Goal: Task Accomplishment & Management: Use online tool/utility

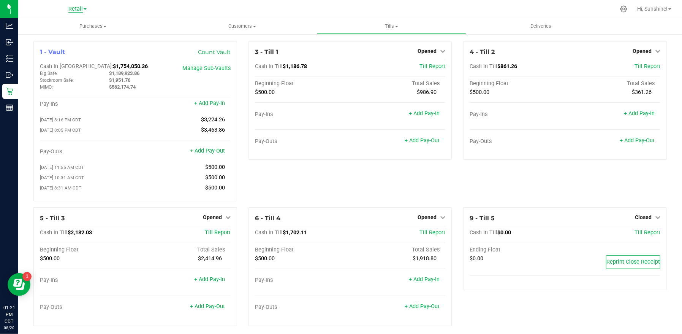
click at [72, 7] on span "Retail" at bounding box center [75, 9] width 14 height 7
click at [71, 36] on link "Manufacturing" at bounding box center [77, 37] width 111 height 10
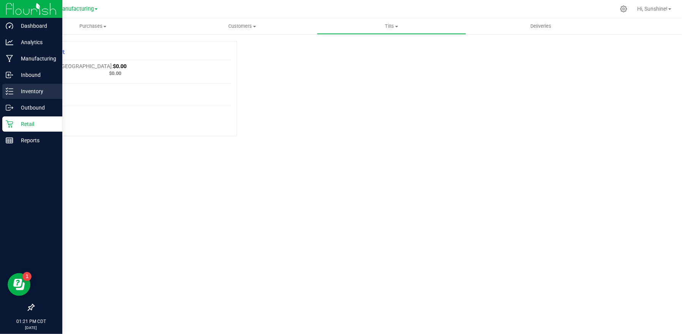
click at [27, 90] on p "Inventory" at bounding box center [36, 91] width 46 height 9
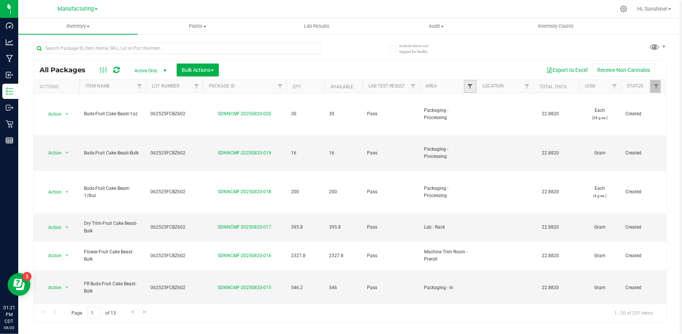
click at [470, 86] on span "Filter" at bounding box center [470, 86] width 6 height 6
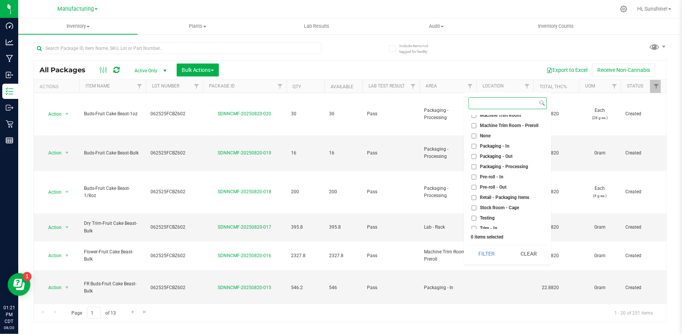
scroll to position [190, 0]
click at [473, 154] on input "Packaging - Out" at bounding box center [474, 154] width 5 height 5
checkbox input "true"
click at [486, 257] on button "Filter" at bounding box center [487, 253] width 36 height 17
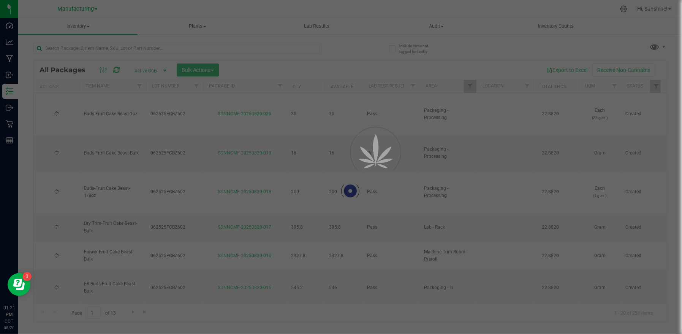
type input "[DATE]"
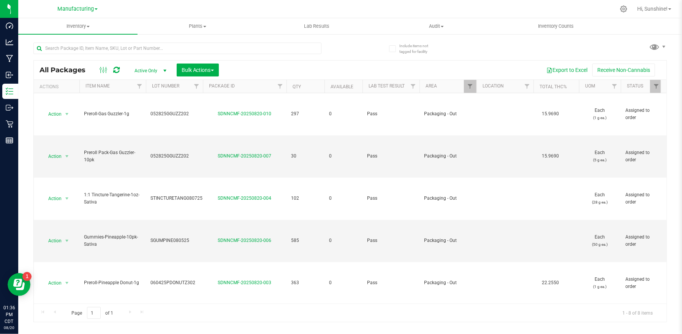
click at [388, 13] on div at bounding box center [375, 9] width 479 height 15
click at [79, 9] on span "Manufacturing" at bounding box center [75, 9] width 36 height 7
click at [72, 47] on link "Retail" at bounding box center [77, 47] width 111 height 10
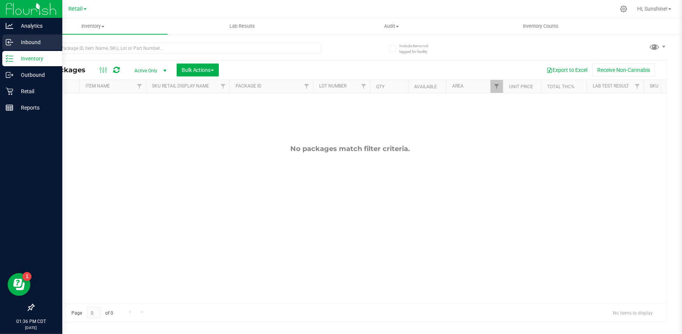
click at [31, 43] on p "Inbound" at bounding box center [36, 42] width 46 height 9
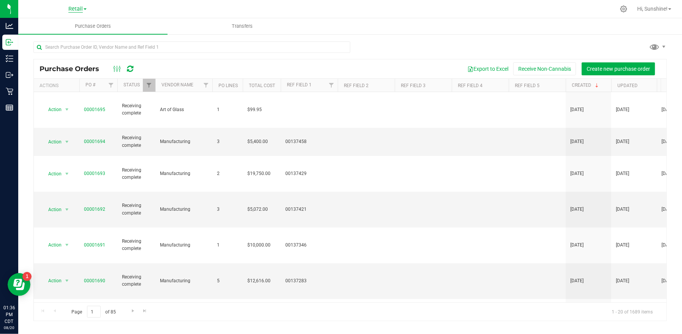
click at [72, 6] on span "Retail" at bounding box center [75, 9] width 14 height 7
click at [68, 38] on link "Manufacturing" at bounding box center [77, 37] width 111 height 10
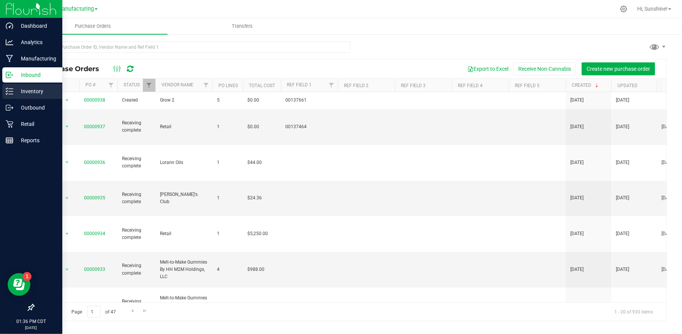
click at [33, 92] on p "Inventory" at bounding box center [36, 91] width 46 height 9
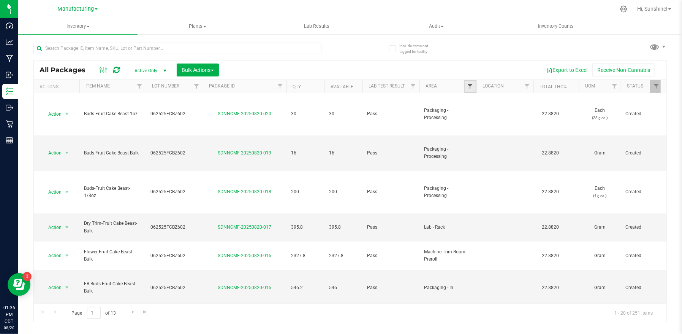
click at [469, 87] on span "Filter" at bounding box center [470, 86] width 6 height 6
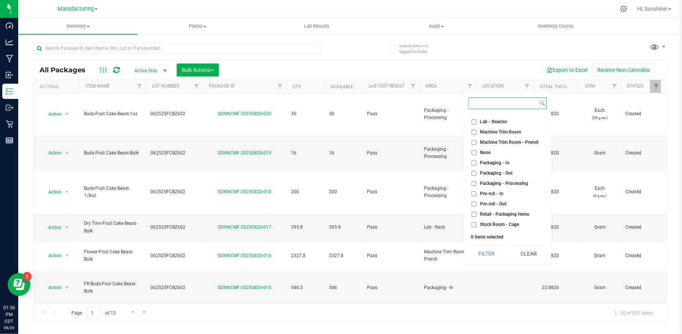
scroll to position [179, 0]
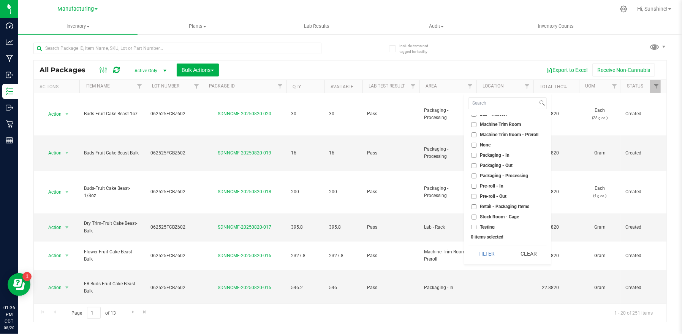
click at [475, 165] on input "Packaging - Out" at bounding box center [474, 165] width 5 height 5
checkbox input "true"
click at [486, 251] on button "Filter" at bounding box center [487, 253] width 36 height 17
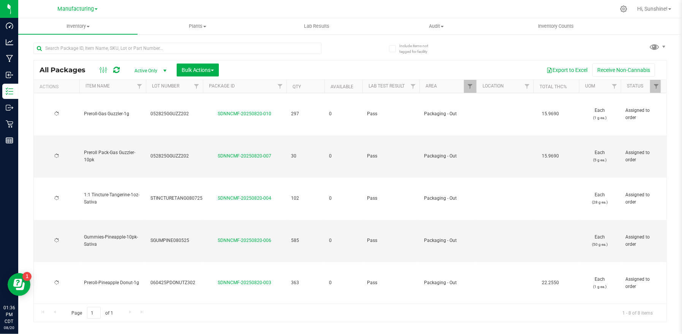
type input "[DATE]"
click at [193, 69] on span "Bulk Actions" at bounding box center [198, 70] width 32 height 6
click at [387, 65] on div "Export to Excel Receive Non-Cannabis" at bounding box center [443, 69] width 436 height 13
click at [477, 11] on div at bounding box center [375, 9] width 479 height 15
click at [74, 26] on span "Inventory" at bounding box center [77, 26] width 119 height 7
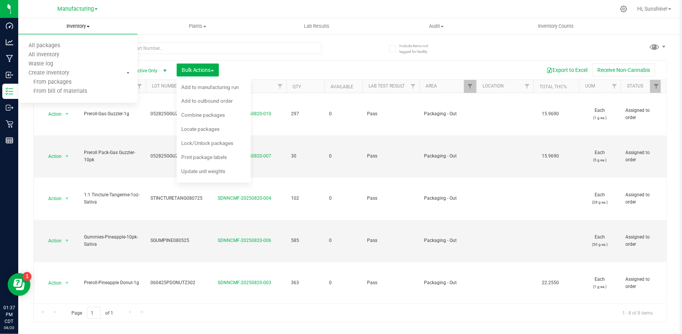
click at [75, 26] on span "Inventory" at bounding box center [77, 26] width 119 height 7
click at [366, 54] on div "All Packages Active Only Active Only Lab Samples Locked All Bulk Actions Add to…" at bounding box center [350, 178] width 634 height 287
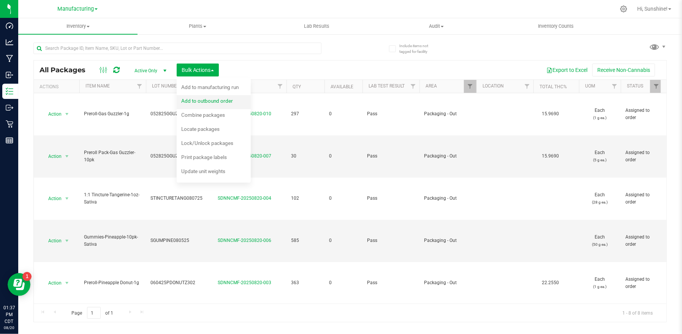
click at [201, 104] on div "Add to outbound order" at bounding box center [212, 102] width 62 height 12
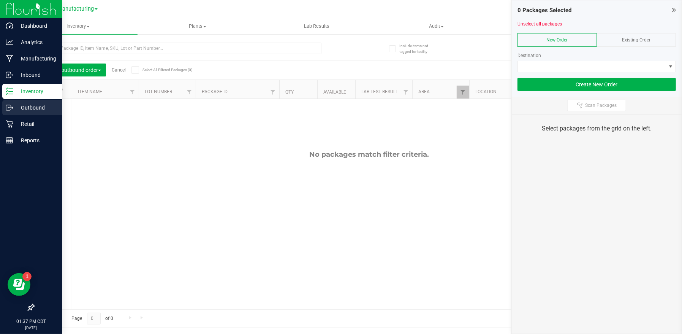
click at [29, 106] on p "Outbound" at bounding box center [36, 107] width 46 height 9
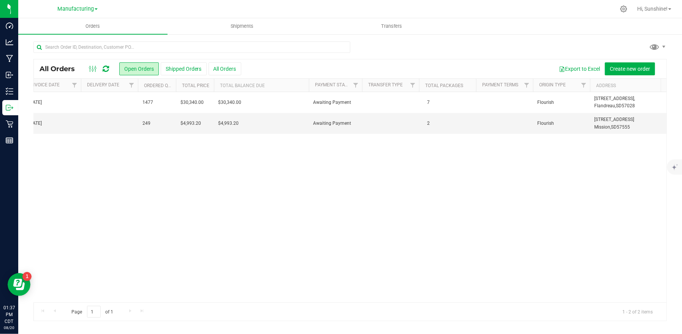
scroll to position [0, 770]
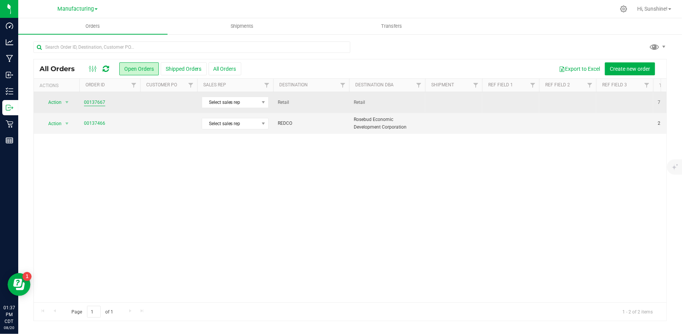
click at [95, 103] on link "00137667" at bounding box center [94, 102] width 21 height 7
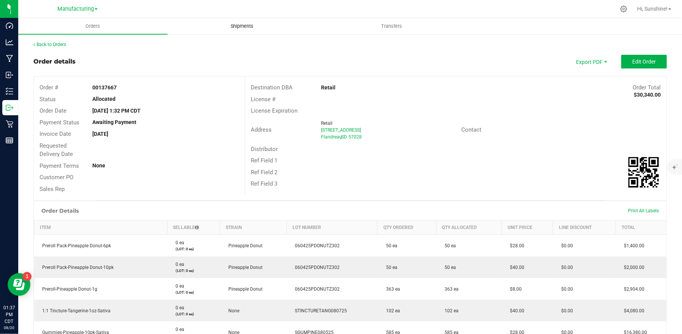
click at [243, 26] on span "Shipments" at bounding box center [242, 26] width 43 height 7
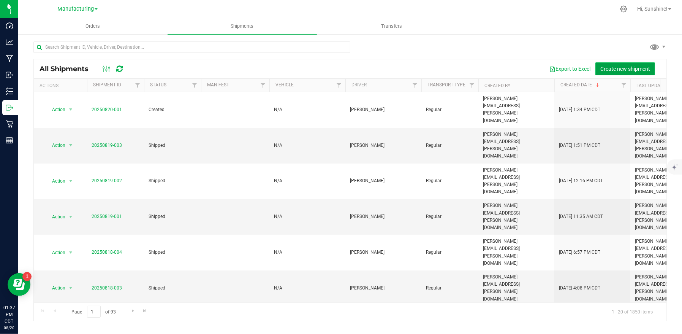
click at [640, 70] on span "Create new shipment" at bounding box center [625, 69] width 50 height 6
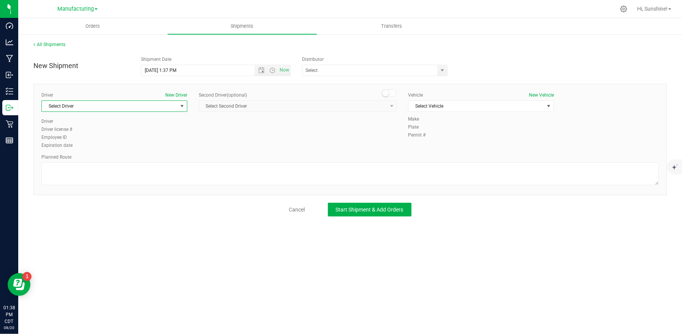
click at [124, 107] on span "Select Driver" at bounding box center [110, 106] width 136 height 11
click at [92, 151] on li "Sunshine Blair" at bounding box center [114, 148] width 145 height 11
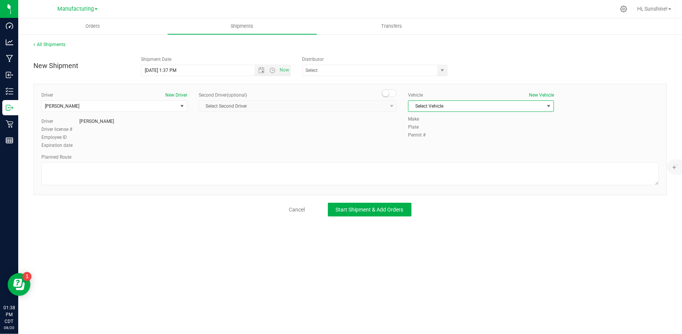
click at [440, 106] on span "Select Vehicle" at bounding box center [477, 106] width 136 height 11
click at [439, 119] on li "N/A" at bounding box center [481, 118] width 145 height 11
drag, startPoint x: 509, startPoint y: 63, endPoint x: 464, endPoint y: 73, distance: 46.0
click at [509, 63] on div "New Shipment Shipment Date 8/20/2025 1:37 PM Now Distributor ACS Cannabis ChemL…" at bounding box center [350, 64] width 645 height 24
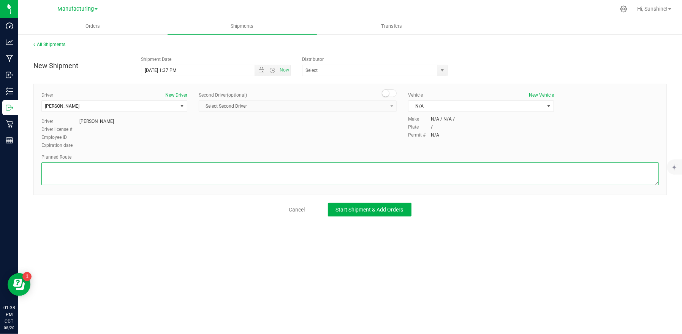
click at [86, 173] on textarea at bounding box center [350, 173] width 618 height 23
type textarea "Packaging room to stockroom"
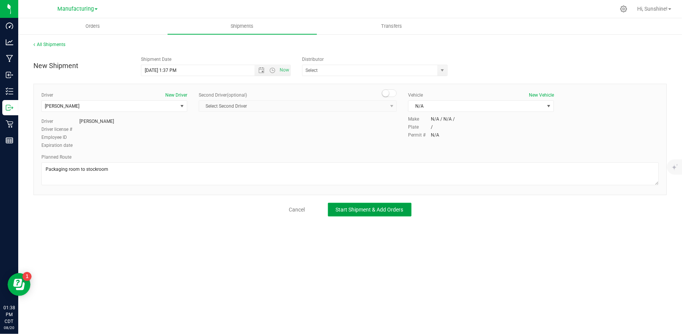
click at [344, 207] on span "Start Shipment & Add Orders" at bounding box center [370, 209] width 68 height 6
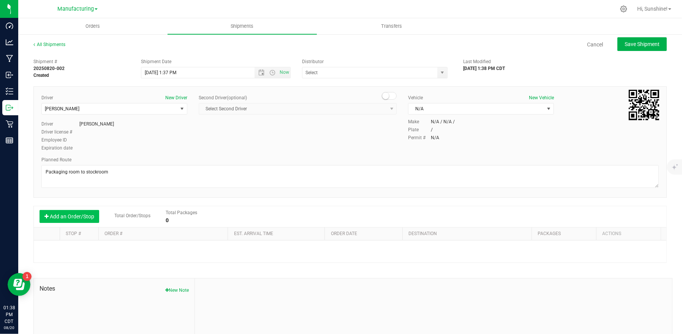
click at [59, 217] on button "Add an Order/Stop" at bounding box center [70, 216] width 60 height 13
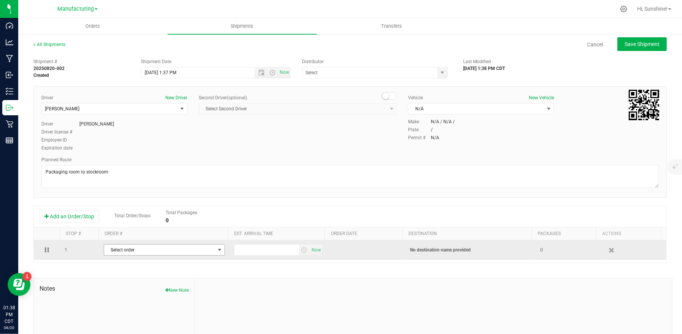
click at [158, 253] on span "Select order" at bounding box center [159, 249] width 111 height 11
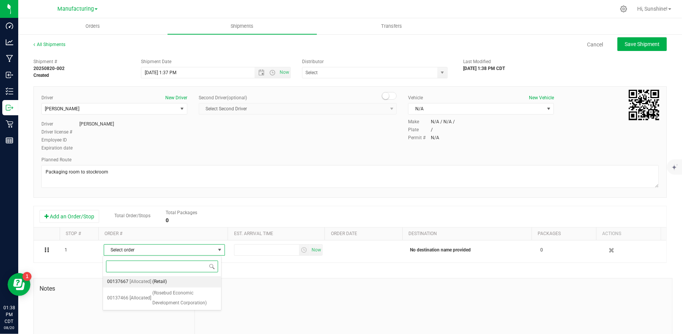
click at [128, 283] on li "00137667 [Allocated] (Retail)" at bounding box center [162, 281] width 118 height 11
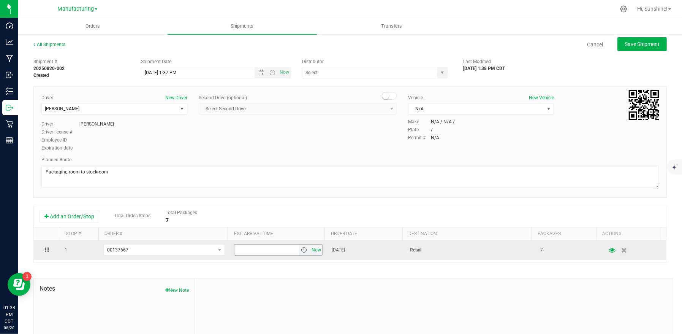
click at [312, 251] on span "Now" at bounding box center [316, 249] width 13 height 11
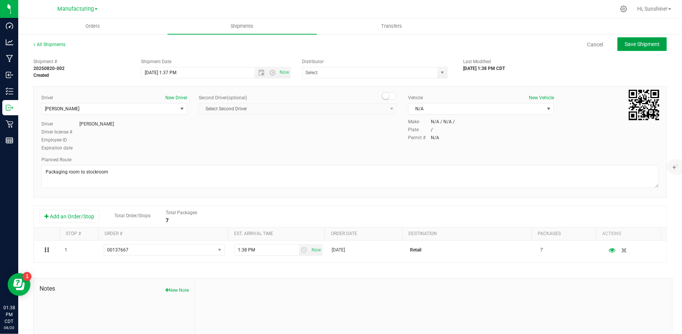
click at [636, 48] on button "Save Shipment" at bounding box center [642, 44] width 49 height 14
type input "8/20/2025 6:37 PM"
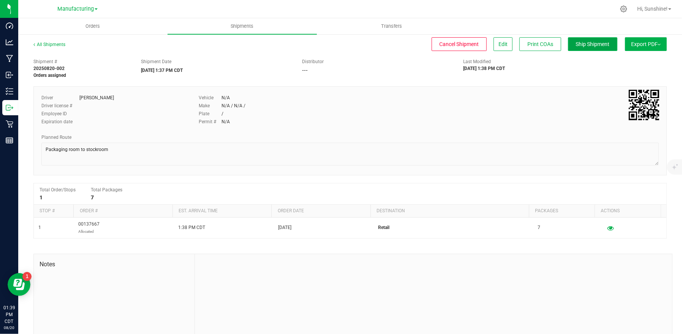
click at [576, 47] on span "Ship Shipment" at bounding box center [593, 44] width 34 height 6
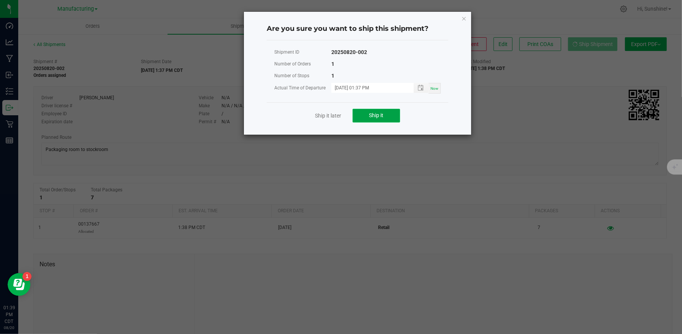
click at [390, 113] on button "Ship it" at bounding box center [377, 116] width 48 height 14
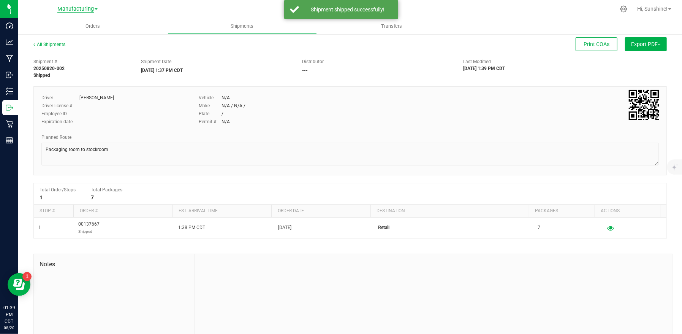
click at [77, 9] on span "Manufacturing" at bounding box center [75, 9] width 36 height 7
click at [65, 46] on link "Retail" at bounding box center [77, 47] width 111 height 10
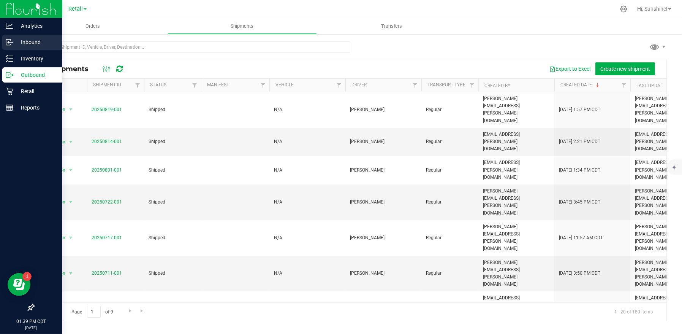
click at [36, 38] on p "Inbound" at bounding box center [36, 42] width 46 height 9
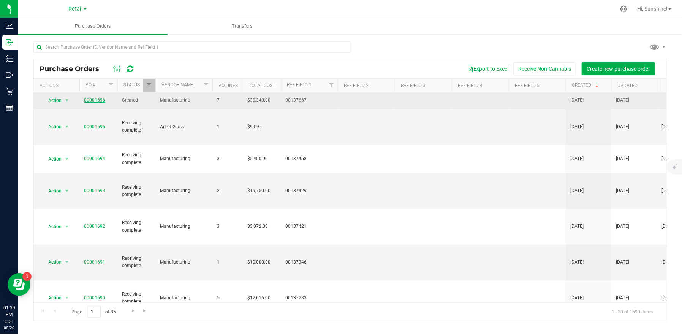
click at [95, 97] on link "00001696" at bounding box center [94, 99] width 21 height 5
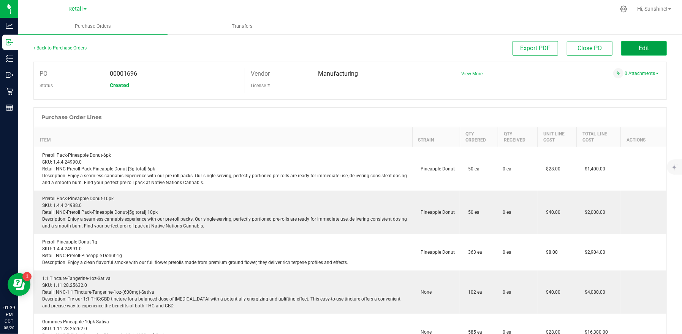
click at [652, 47] on button "Edit" at bounding box center [644, 48] width 46 height 14
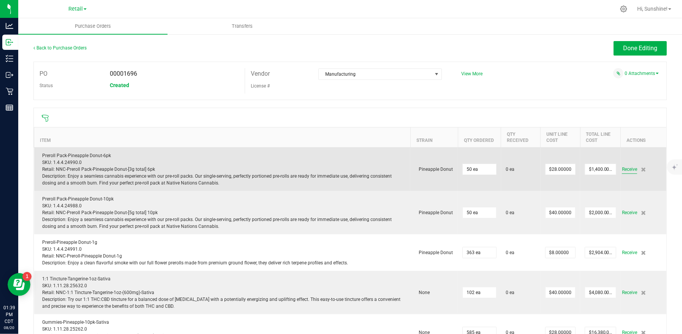
click at [624, 167] on span "Receive" at bounding box center [629, 169] width 15 height 9
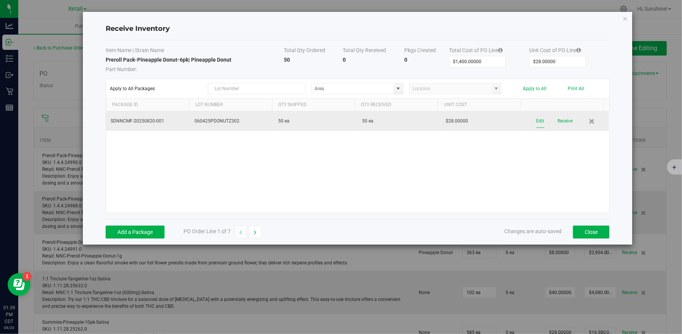
click at [537, 122] on button "Edit" at bounding box center [541, 120] width 8 height 13
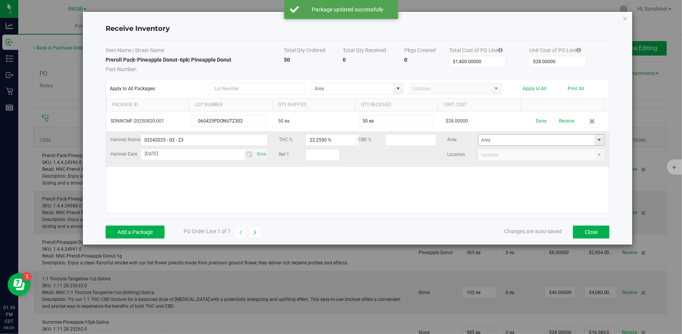
click at [596, 139] on span at bounding box center [599, 140] width 6 height 6
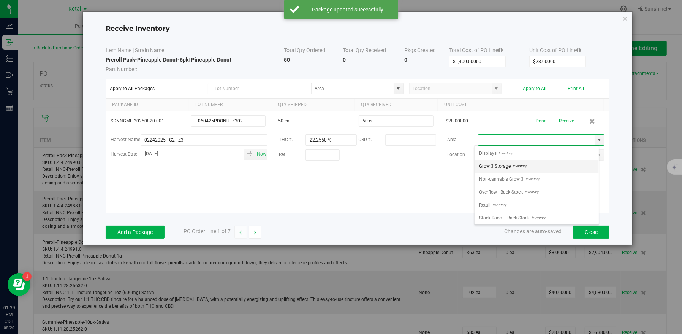
scroll to position [11, 125]
click at [545, 203] on li "Retail Inventory" at bounding box center [537, 204] width 124 height 13
type input "Retail"
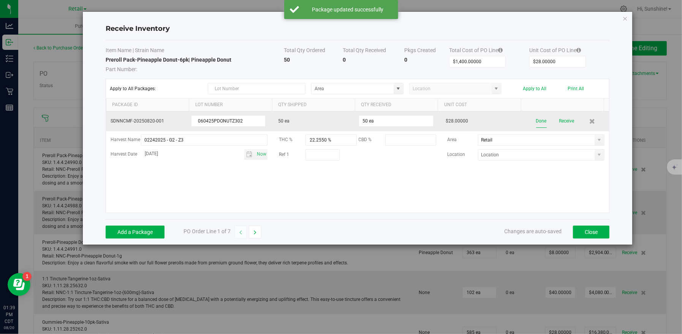
click at [536, 119] on button "Done" at bounding box center [541, 120] width 11 height 13
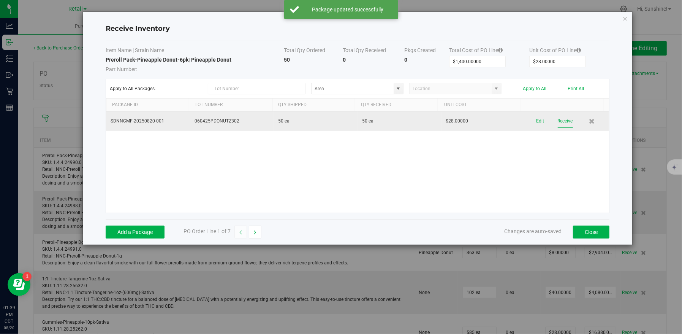
click at [560, 119] on button "Receive" at bounding box center [565, 120] width 15 height 13
click at [590, 233] on button "Close" at bounding box center [591, 231] width 36 height 13
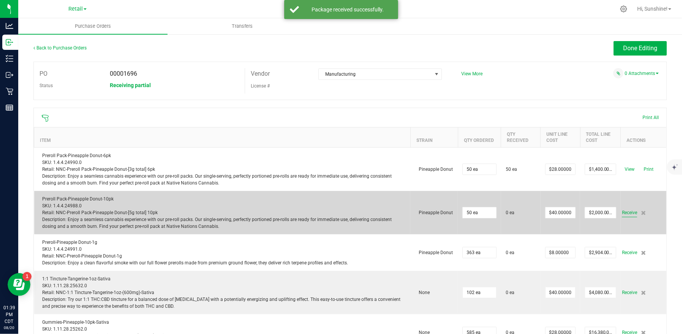
click at [625, 213] on span "Receive" at bounding box center [629, 212] width 15 height 9
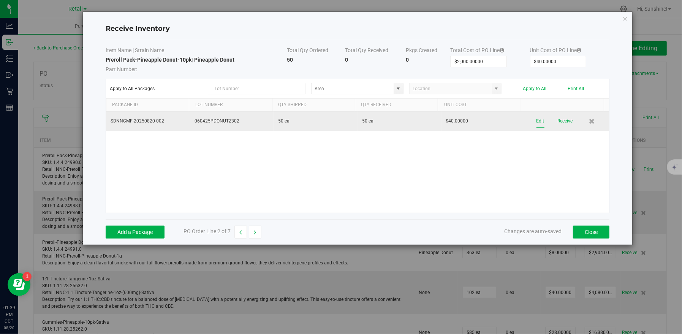
click at [537, 119] on button "Edit" at bounding box center [541, 120] width 8 height 13
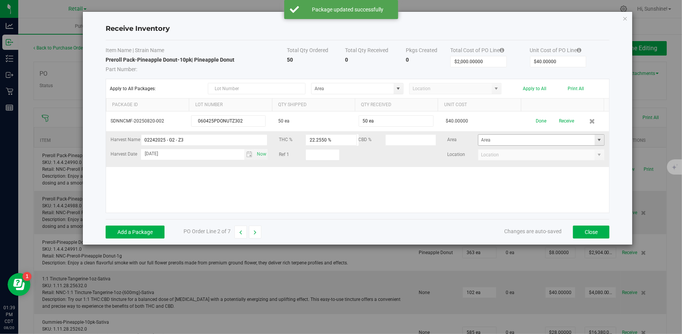
click at [596, 141] on span at bounding box center [599, 140] width 6 height 6
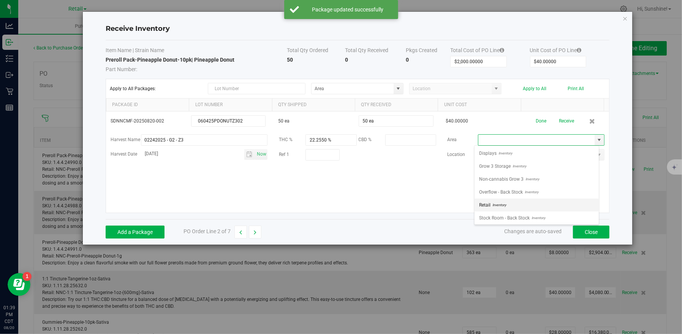
click at [534, 206] on li "Retail Inventory" at bounding box center [537, 204] width 124 height 13
type input "Retail"
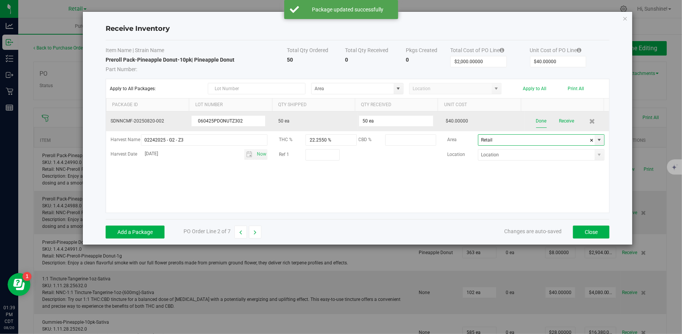
click at [536, 121] on button "Done" at bounding box center [541, 120] width 11 height 13
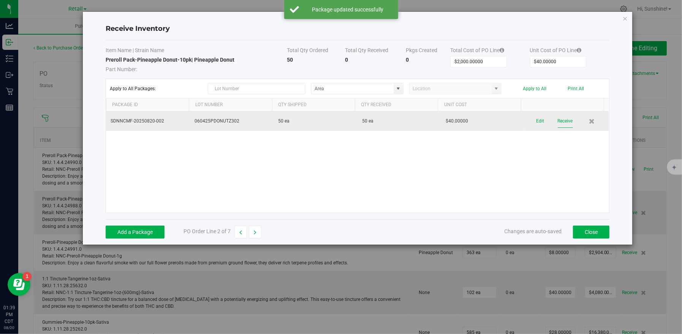
click at [560, 122] on button "Receive" at bounding box center [565, 120] width 15 height 13
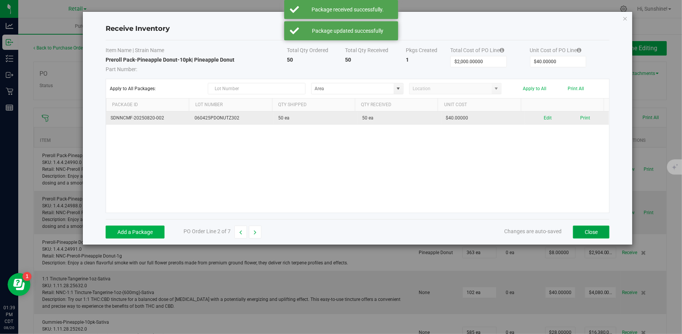
click at [585, 232] on button "Close" at bounding box center [591, 231] width 36 height 13
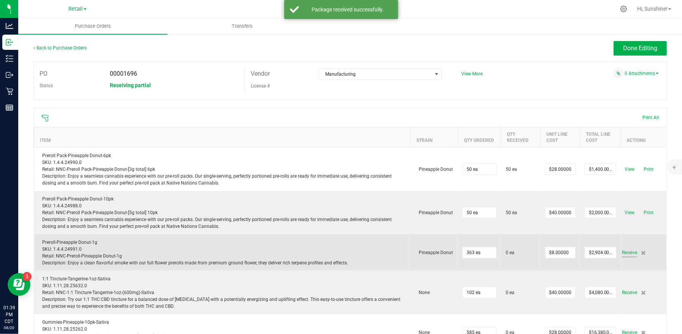
click at [622, 249] on span "Receive" at bounding box center [629, 252] width 15 height 9
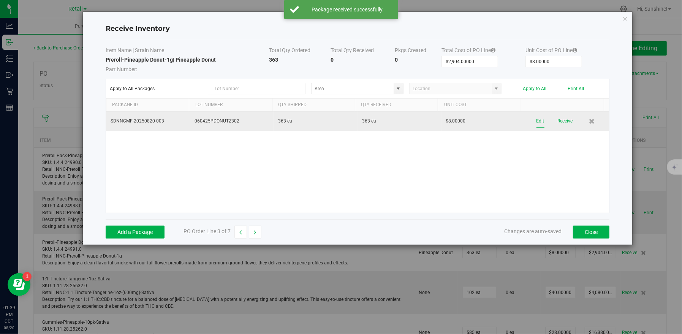
click at [537, 120] on button "Edit" at bounding box center [541, 120] width 8 height 13
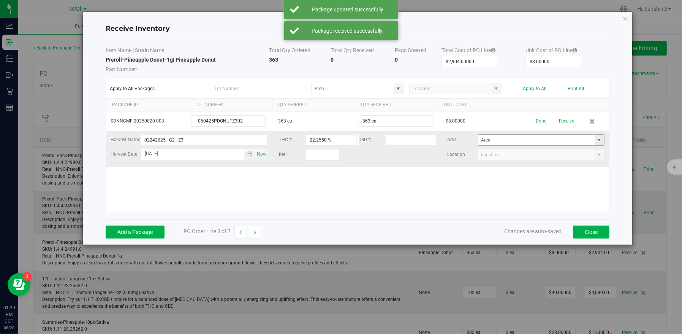
click at [596, 139] on span at bounding box center [599, 140] width 6 height 6
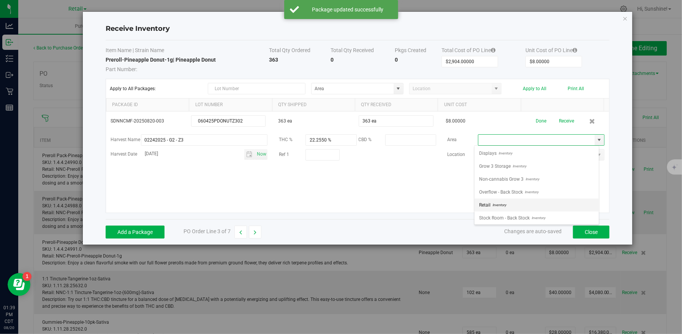
click at [580, 200] on li "Retail Inventory" at bounding box center [537, 204] width 124 height 13
type input "Retail"
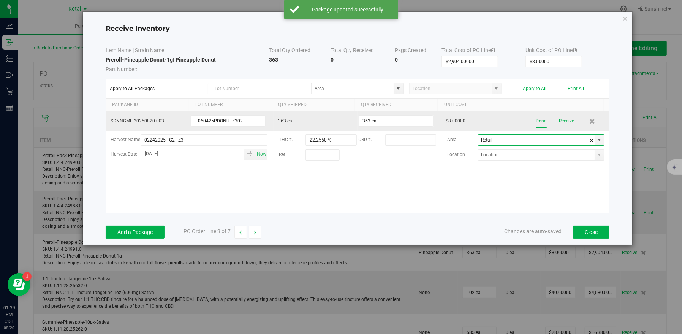
click at [536, 121] on button "Done" at bounding box center [541, 120] width 11 height 13
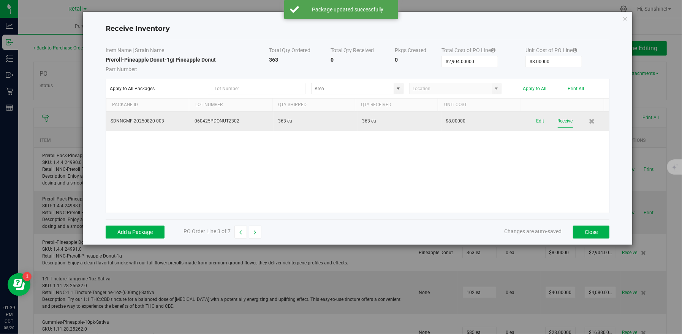
click at [560, 119] on button "Receive" at bounding box center [565, 120] width 15 height 13
click at [581, 230] on button "Close" at bounding box center [591, 231] width 36 height 13
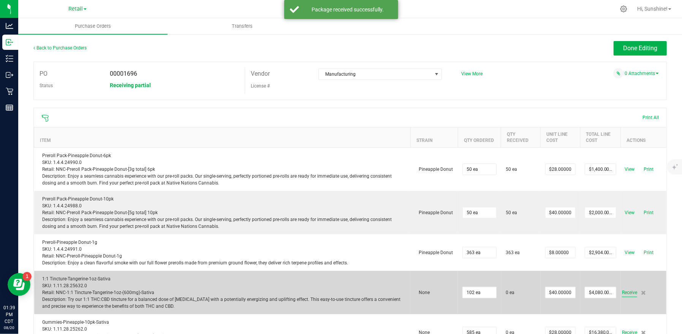
click at [622, 290] on span "Receive" at bounding box center [629, 292] width 15 height 9
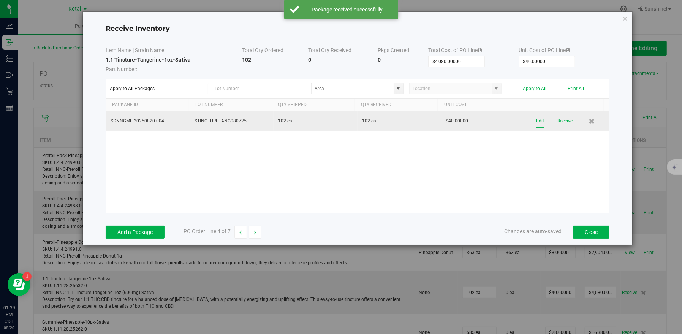
click at [537, 119] on button "Edit" at bounding box center [541, 120] width 8 height 13
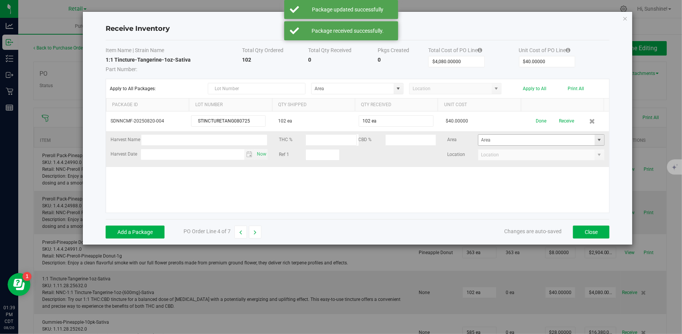
click at [596, 141] on span at bounding box center [599, 140] width 6 height 6
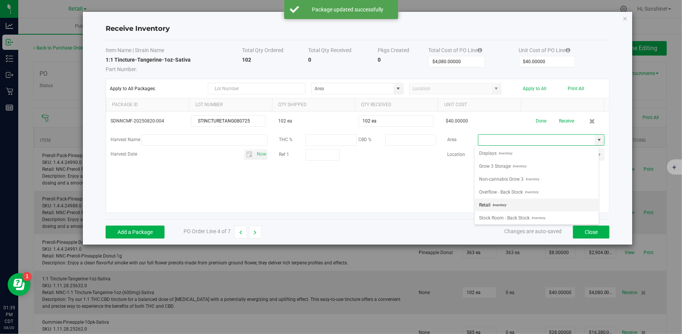
click at [564, 198] on li "Retail Inventory" at bounding box center [537, 204] width 124 height 13
type input "Retail"
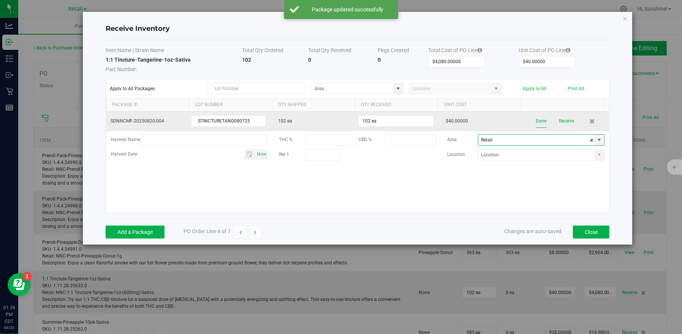
click at [540, 124] on button "Done" at bounding box center [541, 120] width 11 height 13
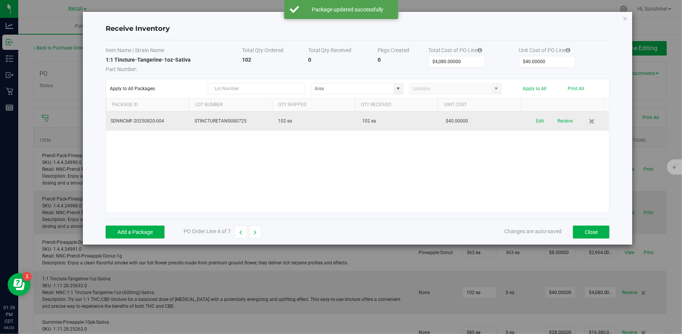
click at [551, 121] on div "Edit Receive" at bounding box center [567, 120] width 75 height 13
click at [564, 121] on button "Receive" at bounding box center [565, 120] width 15 height 13
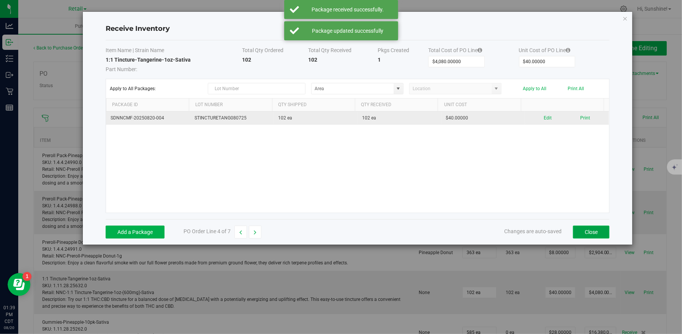
click at [595, 234] on button "Close" at bounding box center [591, 231] width 36 height 13
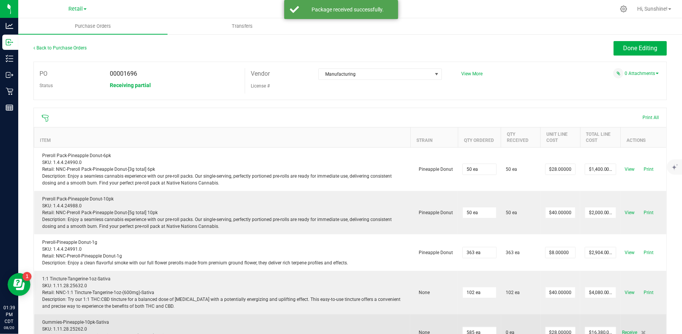
click at [624, 330] on span "Receive" at bounding box center [629, 332] width 15 height 9
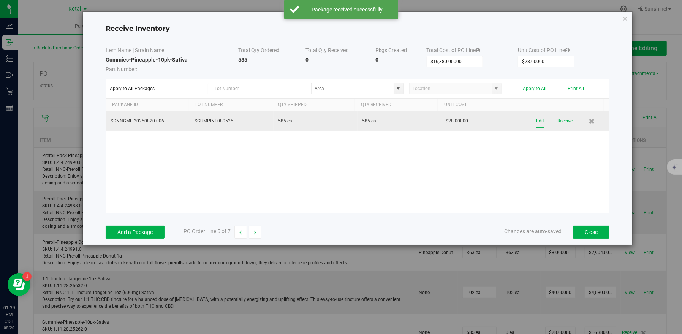
click at [538, 119] on button "Edit" at bounding box center [541, 120] width 8 height 13
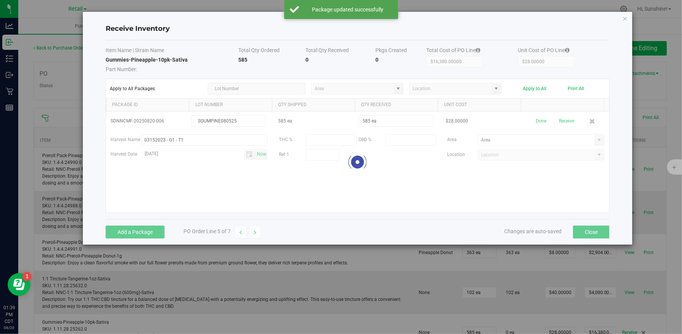
click at [594, 139] on div at bounding box center [357, 161] width 503 height 101
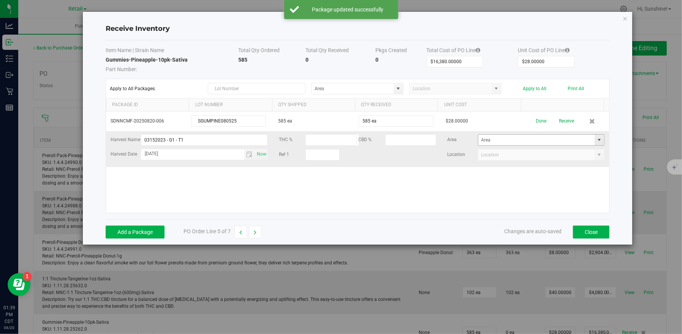
click at [596, 141] on span at bounding box center [599, 140] width 6 height 6
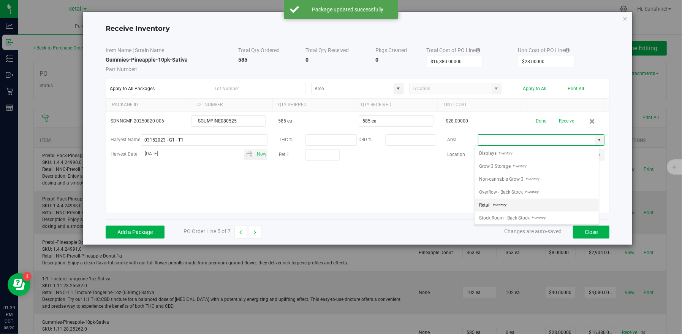
click at [521, 203] on li "Retail Inventory" at bounding box center [537, 204] width 124 height 13
type input "Retail"
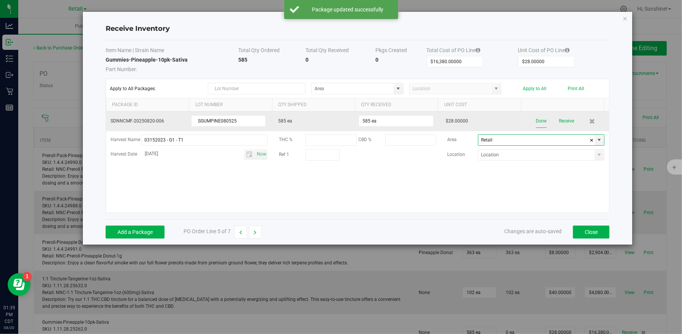
click at [536, 121] on button "Done" at bounding box center [541, 120] width 11 height 13
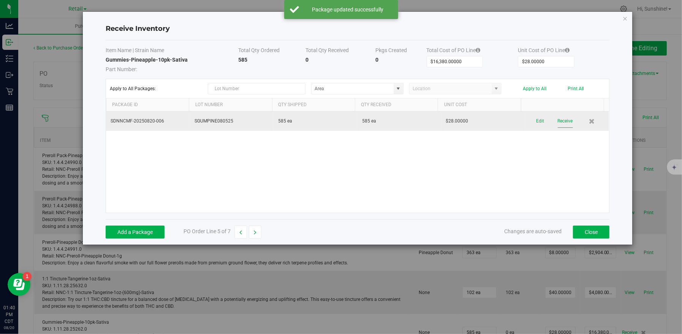
click at [567, 121] on button "Receive" at bounding box center [565, 120] width 15 height 13
click at [592, 233] on button "Close" at bounding box center [591, 231] width 36 height 13
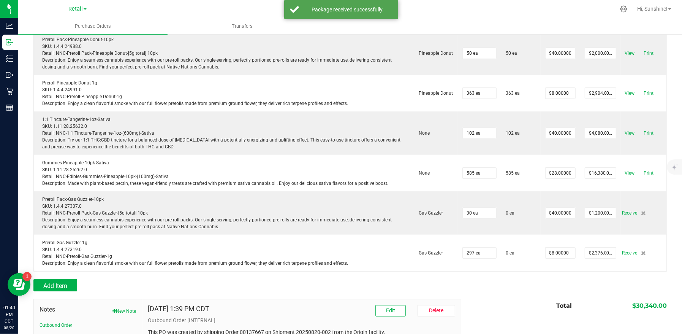
scroll to position [167, 0]
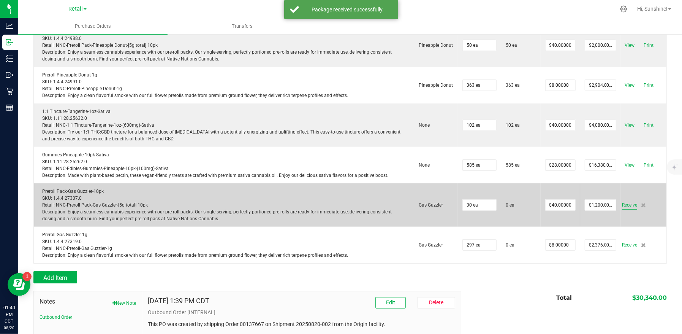
click at [622, 206] on span "Receive" at bounding box center [629, 204] width 15 height 9
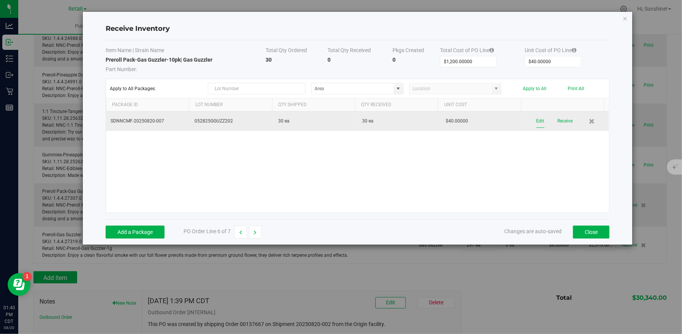
click at [537, 119] on button "Edit" at bounding box center [541, 120] width 8 height 13
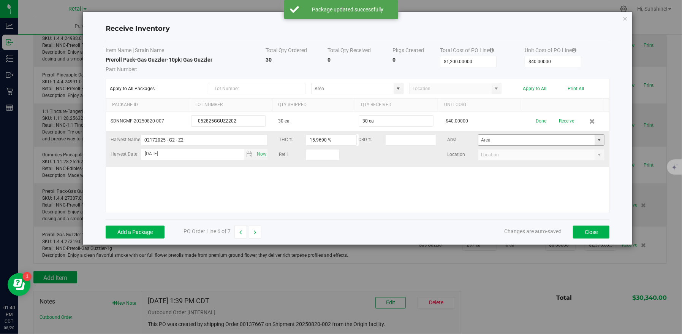
click at [596, 141] on span at bounding box center [599, 140] width 6 height 6
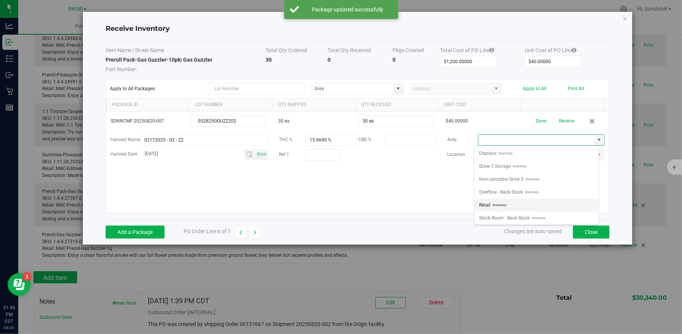
click at [526, 201] on li "Retail Inventory" at bounding box center [537, 204] width 124 height 13
type input "Retail"
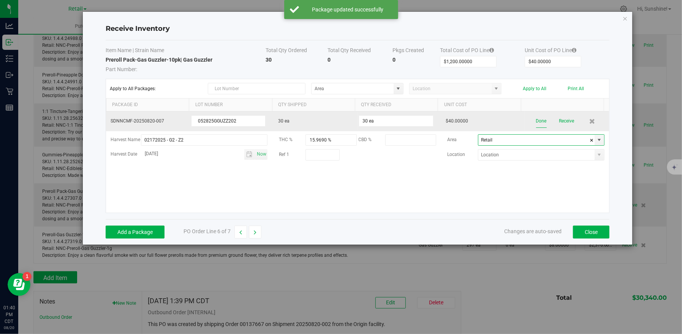
click at [539, 121] on button "Done" at bounding box center [541, 120] width 11 height 13
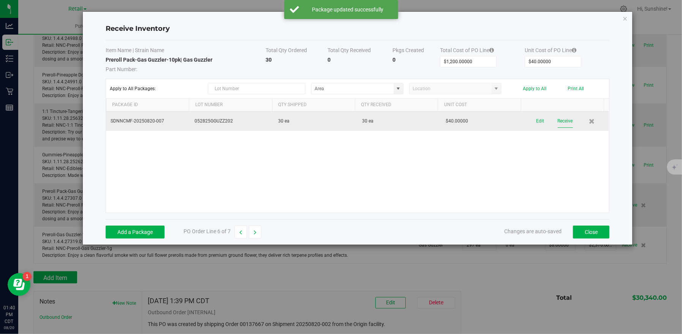
click at [558, 120] on button "Receive" at bounding box center [565, 120] width 15 height 13
click at [587, 229] on button "Close" at bounding box center [591, 231] width 36 height 13
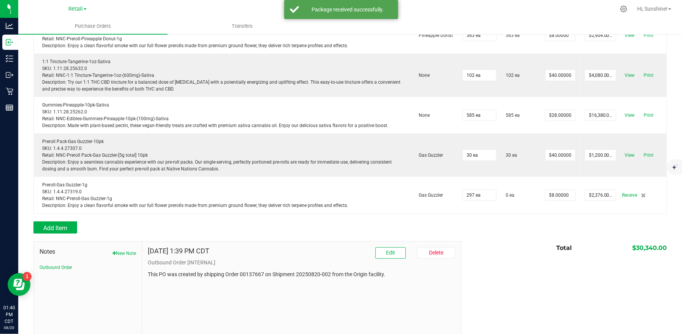
scroll to position [234, 0]
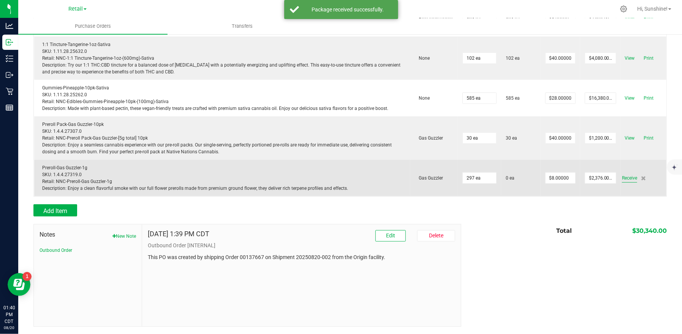
click at [628, 177] on span "Receive" at bounding box center [629, 177] width 15 height 9
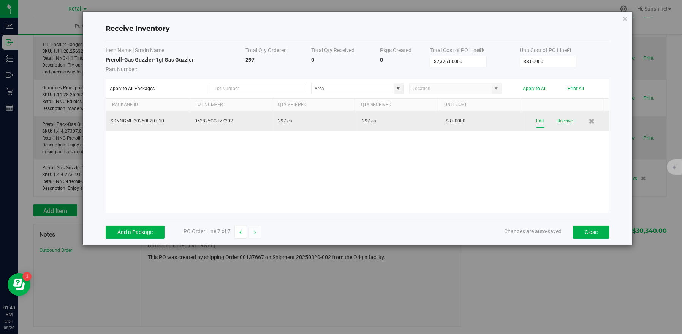
click at [537, 120] on button "Edit" at bounding box center [541, 120] width 8 height 13
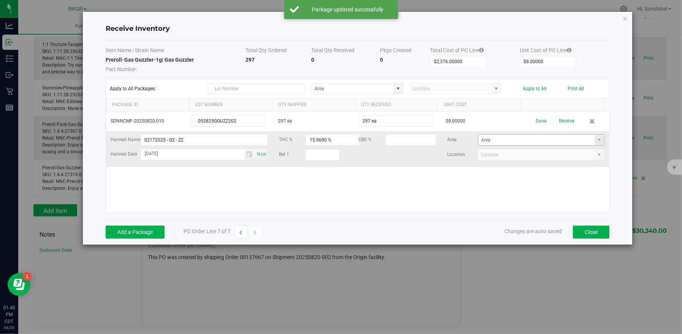
click at [595, 143] on span at bounding box center [600, 140] width 10 height 11
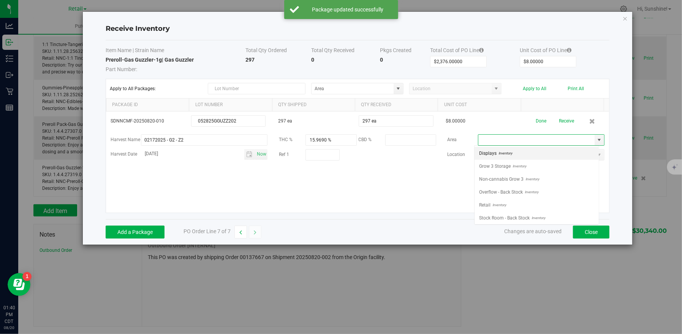
scroll to position [11, 125]
click at [521, 204] on li "Retail Inventory" at bounding box center [537, 204] width 124 height 13
type input "Retail"
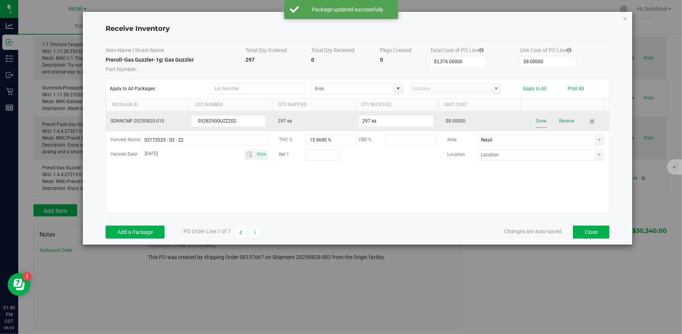
click at [538, 119] on button "Done" at bounding box center [541, 120] width 11 height 13
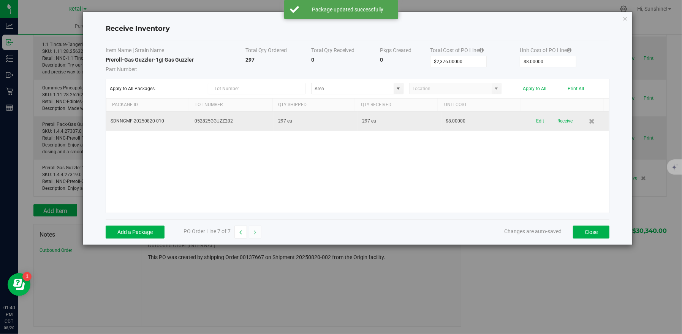
click at [570, 119] on div "Edit Receive" at bounding box center [567, 120] width 75 height 13
click at [564, 122] on button "Receive" at bounding box center [565, 120] width 15 height 13
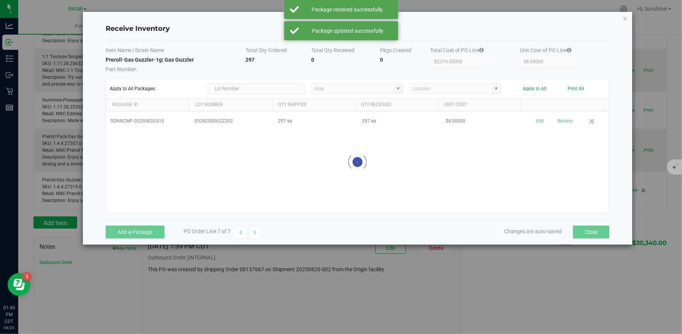
scroll to position [247, 0]
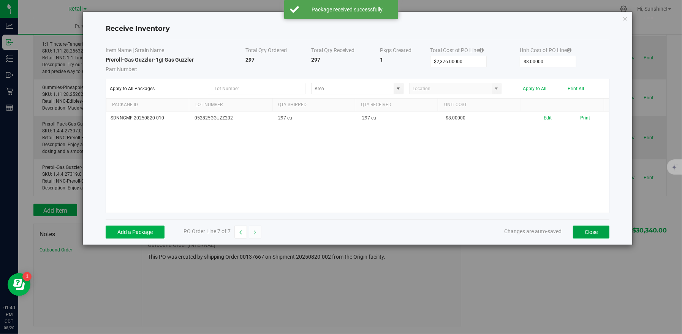
click at [592, 232] on button "Close" at bounding box center [591, 231] width 36 height 13
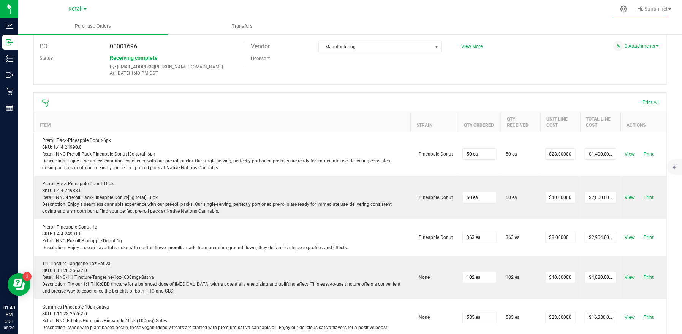
scroll to position [0, 0]
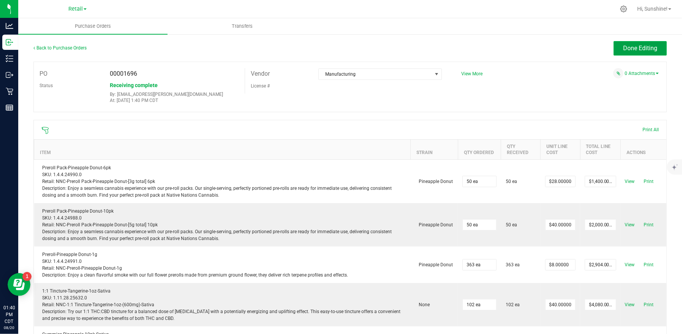
click at [627, 50] on span "Done Editing" at bounding box center [640, 47] width 34 height 7
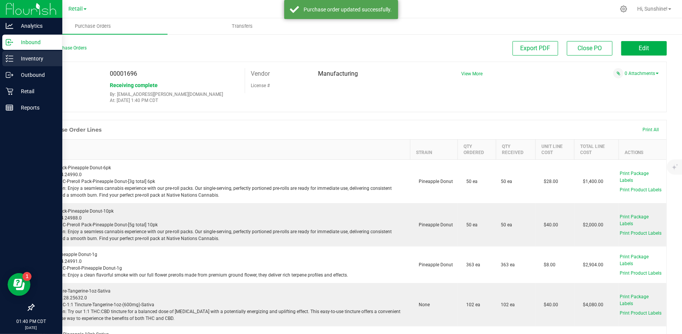
click at [27, 55] on p "Inventory" at bounding box center [36, 58] width 46 height 9
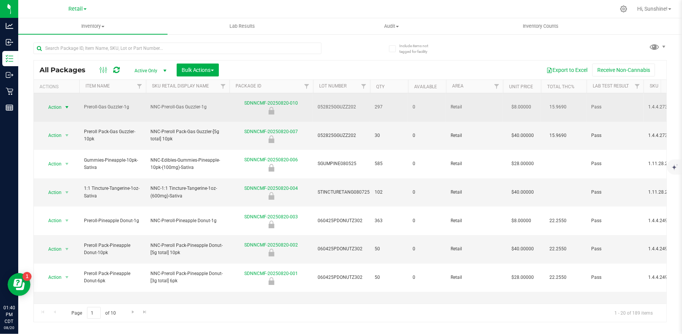
click at [59, 104] on span "Action" at bounding box center [51, 107] width 21 height 11
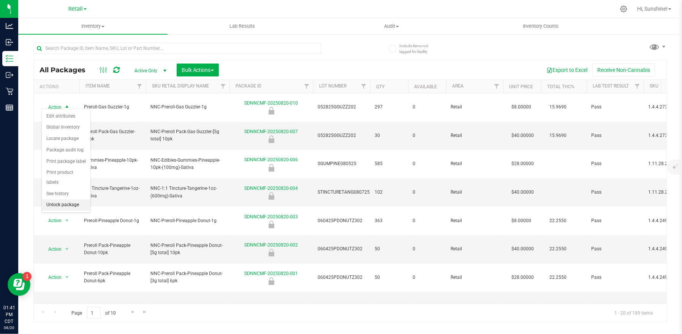
click at [63, 199] on li "Unlock package" at bounding box center [66, 204] width 49 height 11
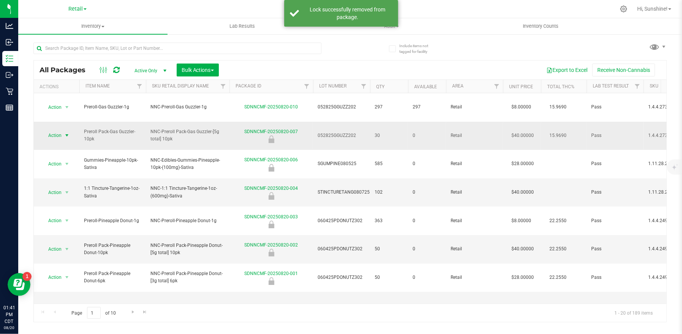
click at [57, 130] on span "Action" at bounding box center [51, 135] width 21 height 11
click at [64, 217] on li "Unlock package" at bounding box center [66, 222] width 49 height 11
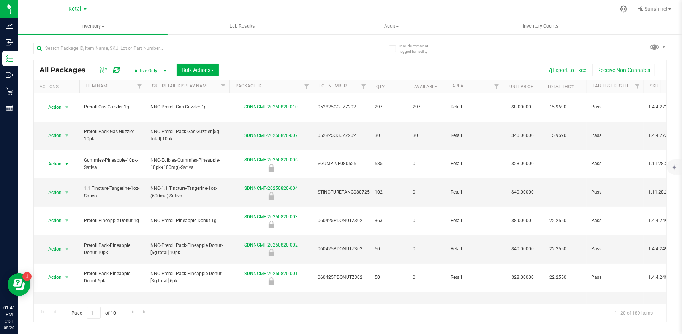
click at [60, 158] on span "Action" at bounding box center [51, 163] width 21 height 11
click at [64, 238] on li "Unlock package" at bounding box center [66, 243] width 49 height 11
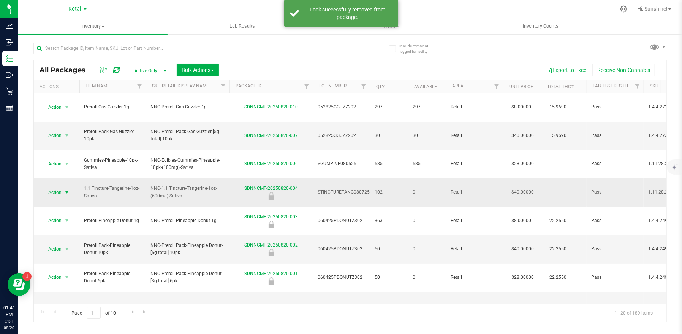
click at [57, 187] on span "Action" at bounding box center [51, 192] width 21 height 11
click at [70, 259] on li "Unlock package" at bounding box center [66, 264] width 49 height 11
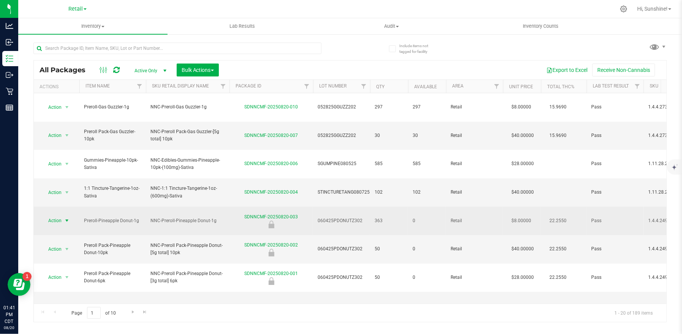
click at [58, 215] on span "Action" at bounding box center [51, 220] width 21 height 11
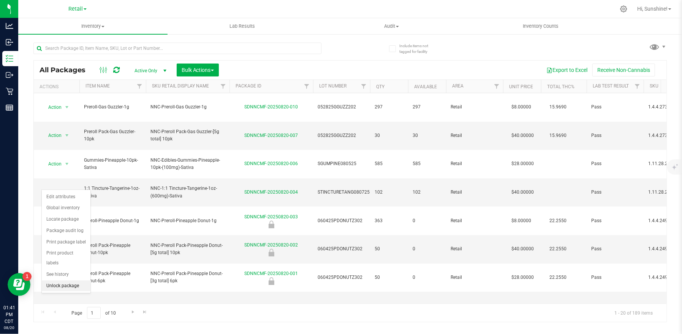
click at [65, 280] on li "Unlock package" at bounding box center [66, 285] width 49 height 11
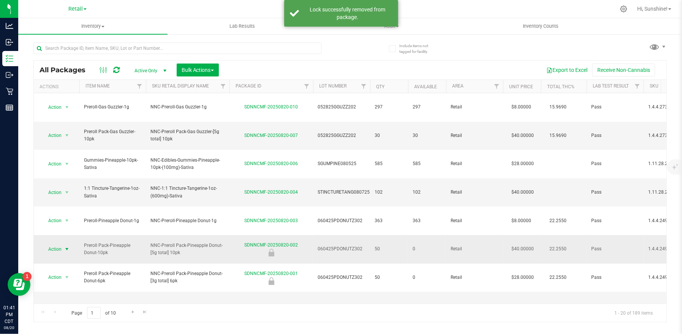
click at [59, 244] on span "Action" at bounding box center [51, 249] width 21 height 11
click at [71, 298] on li "Unlock package" at bounding box center [66, 303] width 49 height 11
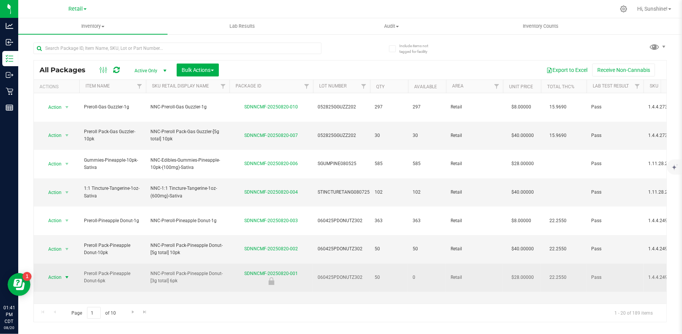
click at [59, 272] on span "Action" at bounding box center [51, 277] width 21 height 11
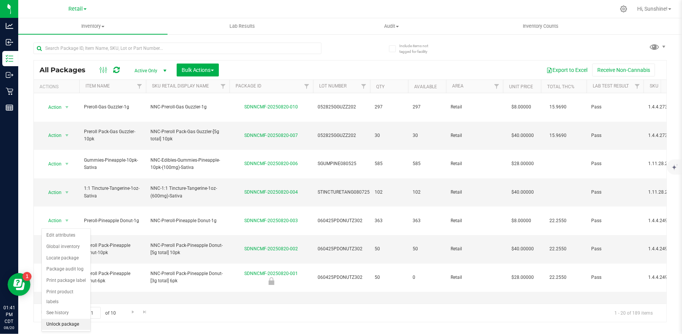
click at [71, 318] on li "Unlock package" at bounding box center [66, 323] width 49 height 11
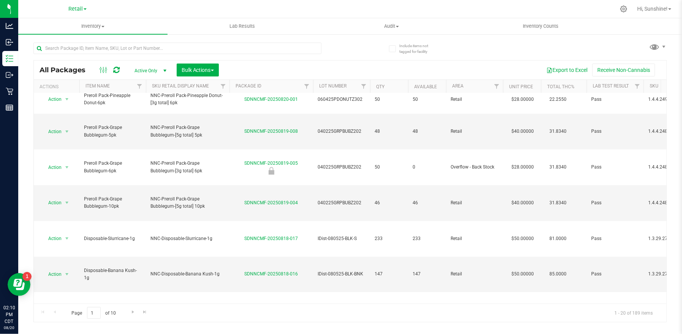
scroll to position [195, 0]
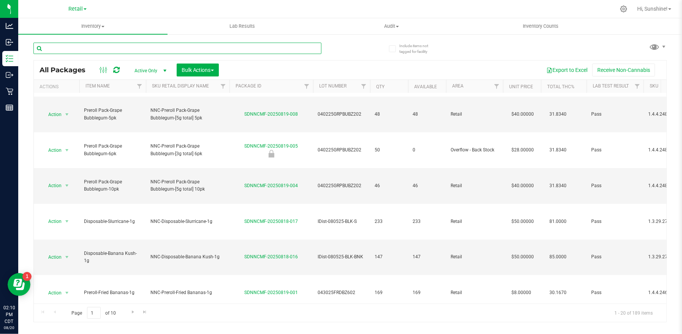
click at [198, 48] on input "text" at bounding box center [177, 48] width 288 height 11
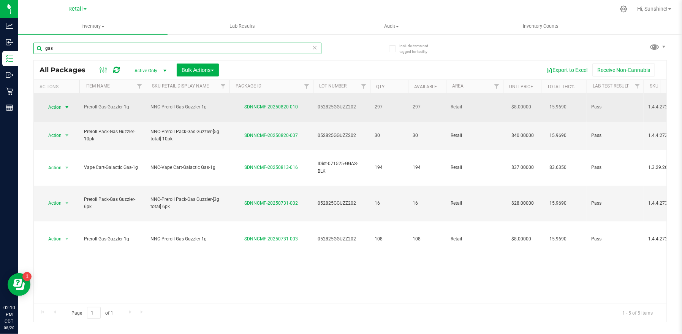
type input "gas"
click at [49, 102] on span "Action" at bounding box center [51, 107] width 21 height 11
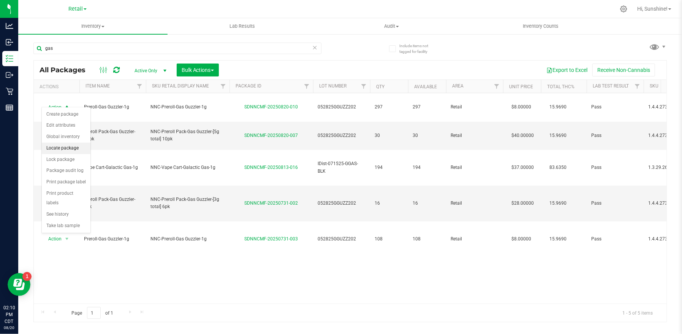
click at [56, 152] on li "Locate package" at bounding box center [66, 148] width 49 height 11
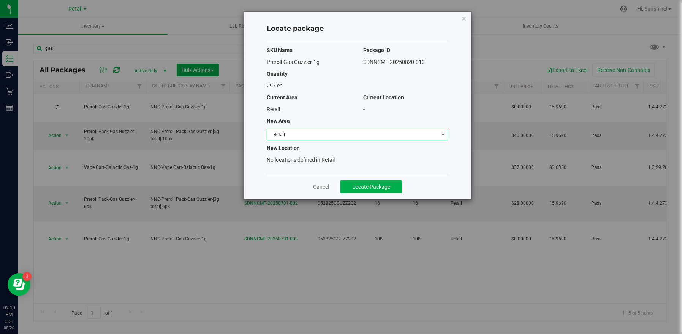
click at [349, 136] on span "Retail" at bounding box center [352, 134] width 171 height 11
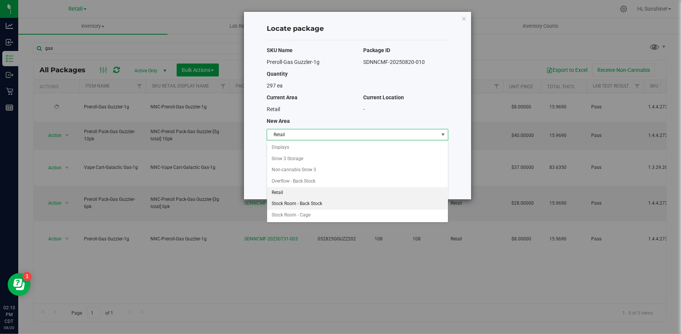
click at [347, 207] on li "Stock Room - Back Stock" at bounding box center [357, 203] width 181 height 11
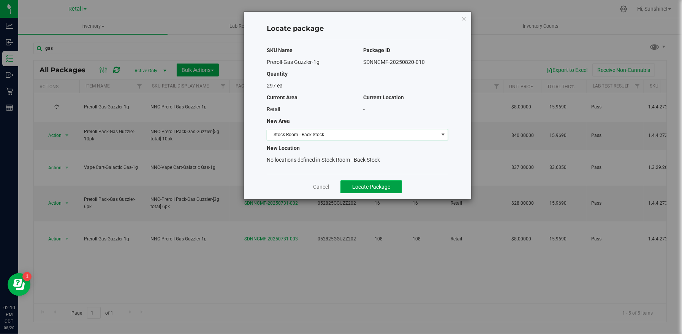
click at [375, 189] on span "Locate Package" at bounding box center [371, 187] width 38 height 6
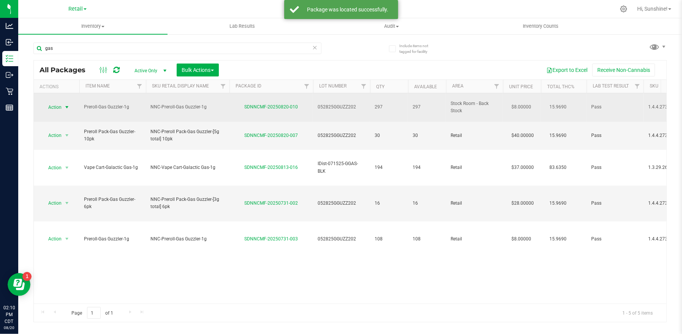
click at [59, 102] on span "Action" at bounding box center [51, 107] width 21 height 11
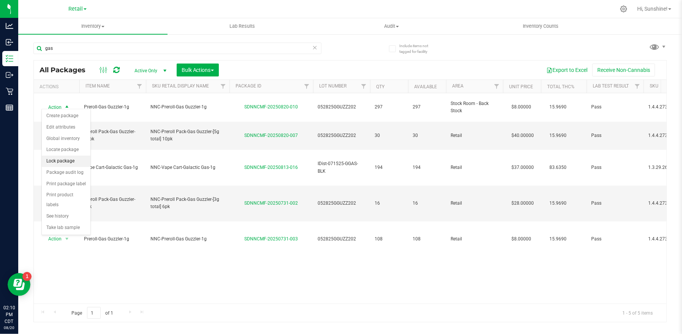
click at [70, 160] on li "Lock package" at bounding box center [66, 160] width 49 height 11
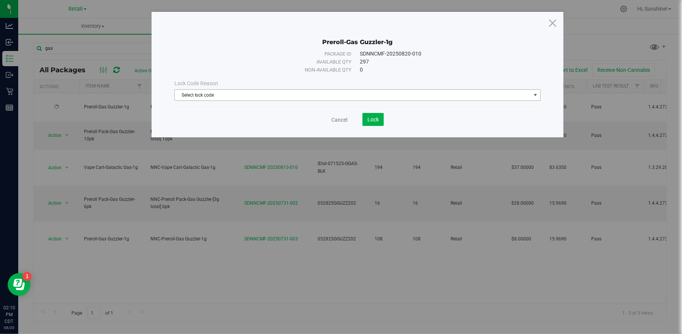
click at [375, 97] on span "Select lock code" at bounding box center [353, 95] width 356 height 11
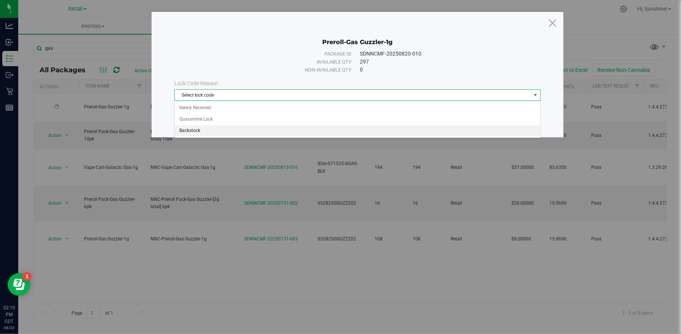
click at [335, 130] on li "Backstock" at bounding box center [358, 130] width 366 height 11
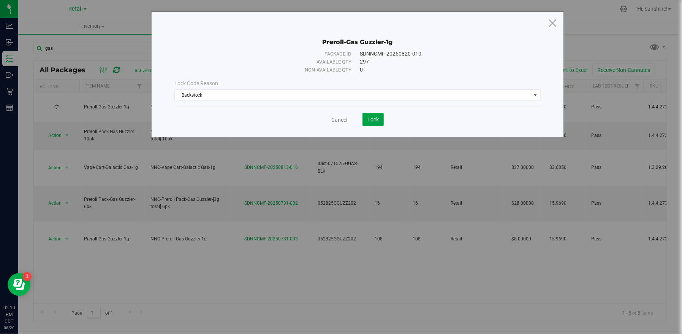
click at [377, 118] on span "Lock" at bounding box center [372, 119] width 11 height 6
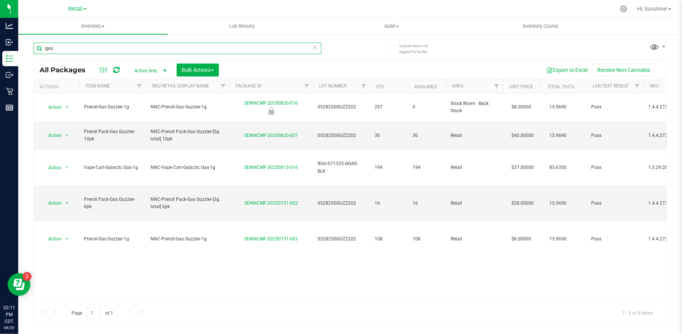
click at [68, 51] on input "gas" at bounding box center [177, 48] width 288 height 11
type input "g"
